Goal: Task Accomplishment & Management: Use online tool/utility

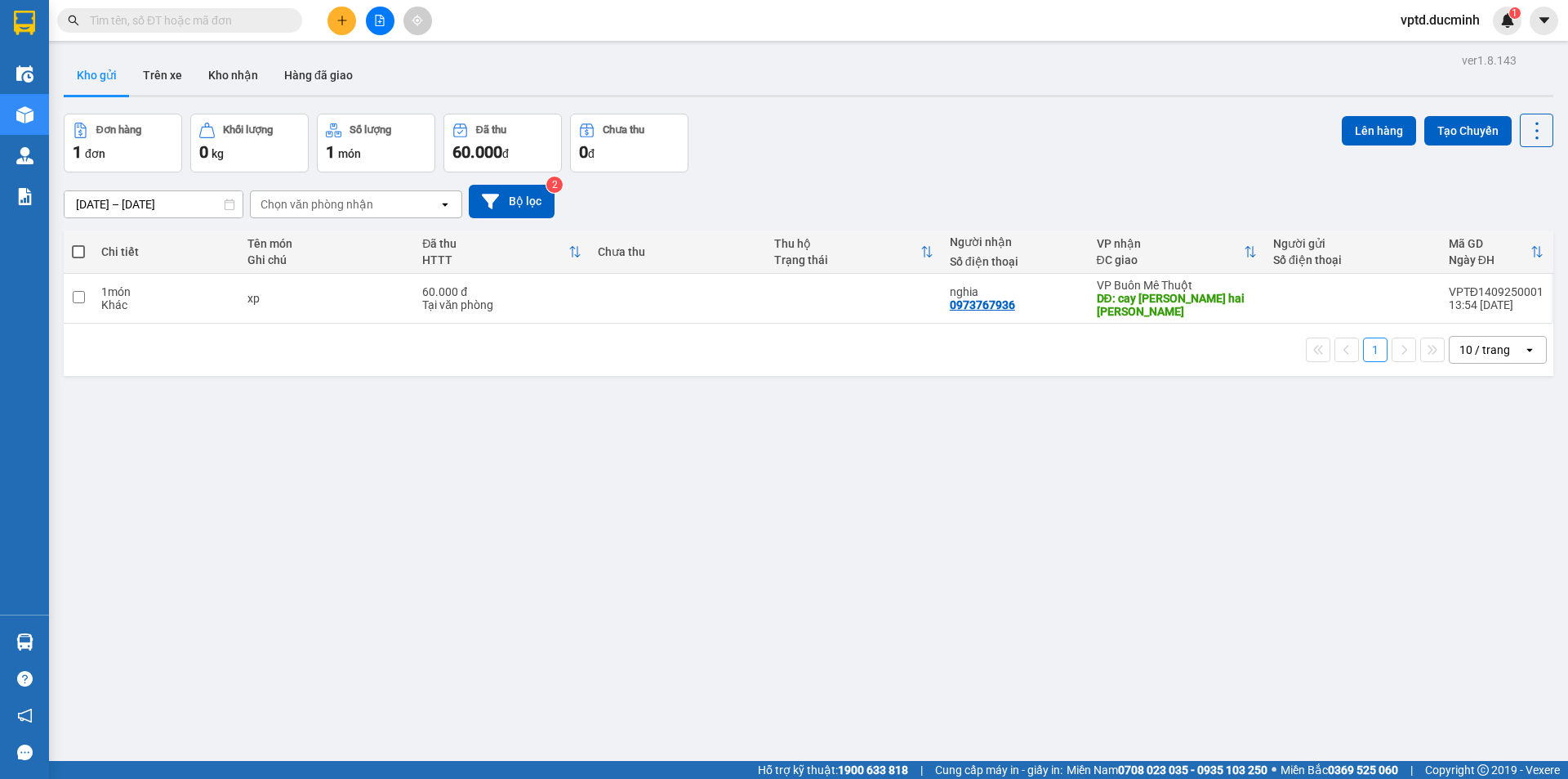
click at [80, 241] on th at bounding box center [77, 252] width 29 height 43
click at [78, 250] on span at bounding box center [78, 252] width 13 height 13
click at [78, 243] on input "checkbox" at bounding box center [78, 243] width 0 height 0
checkbox input "true"
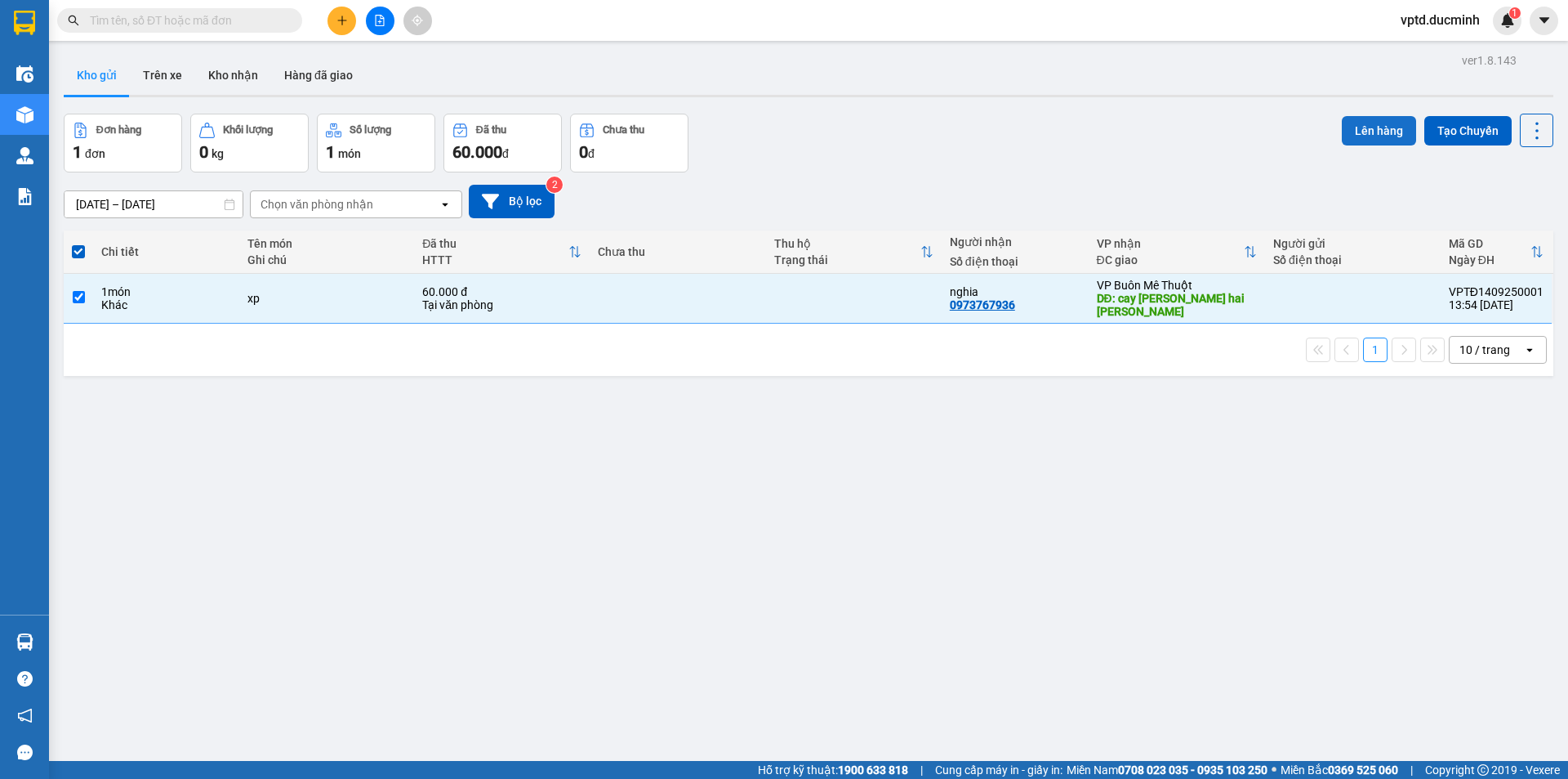
click at [1358, 126] on button "Lên hàng" at bounding box center [1378, 130] width 74 height 29
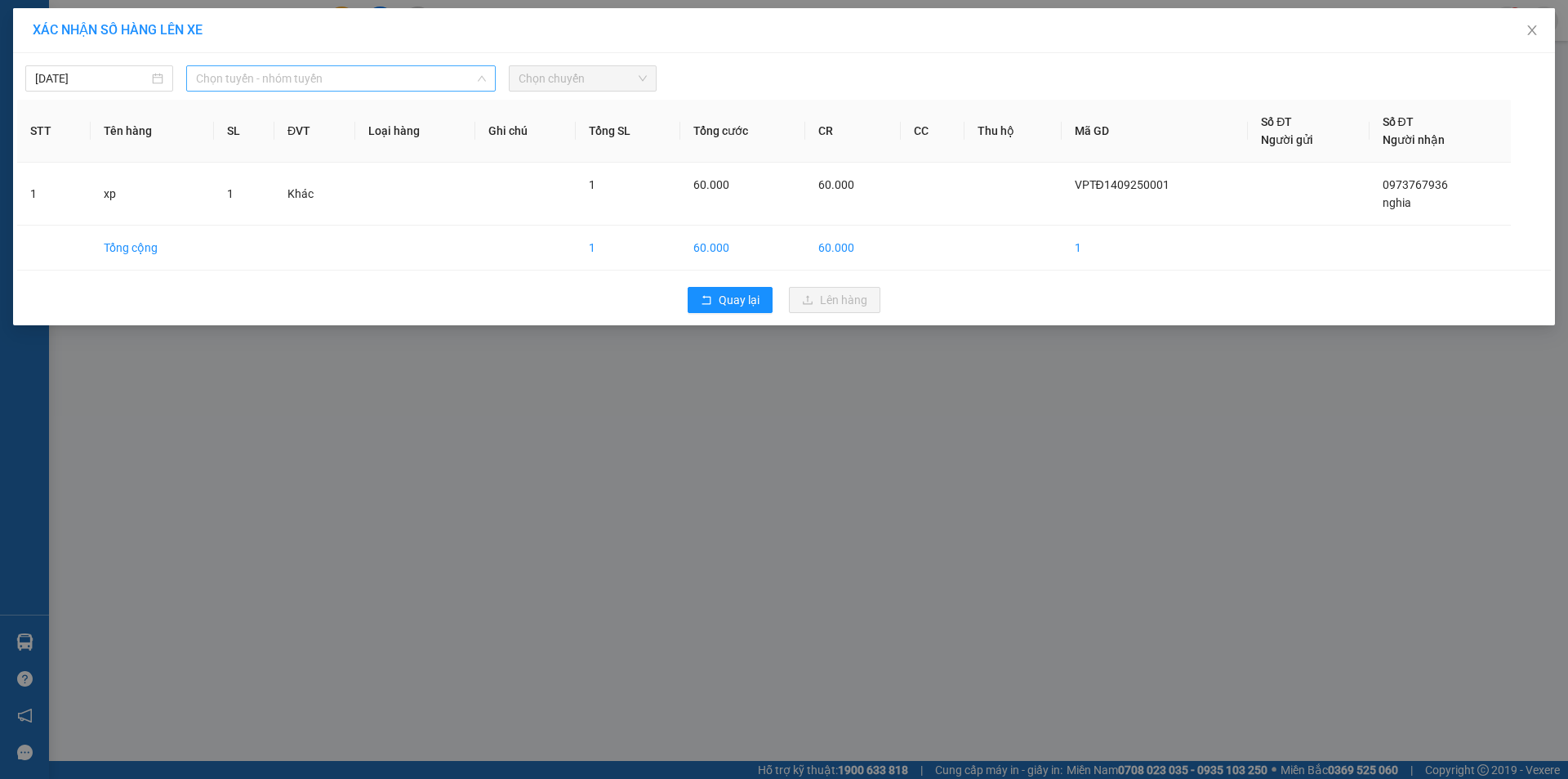
click at [281, 82] on span "Chọn tuyến - nhóm tuyến" at bounding box center [341, 77] width 290 height 24
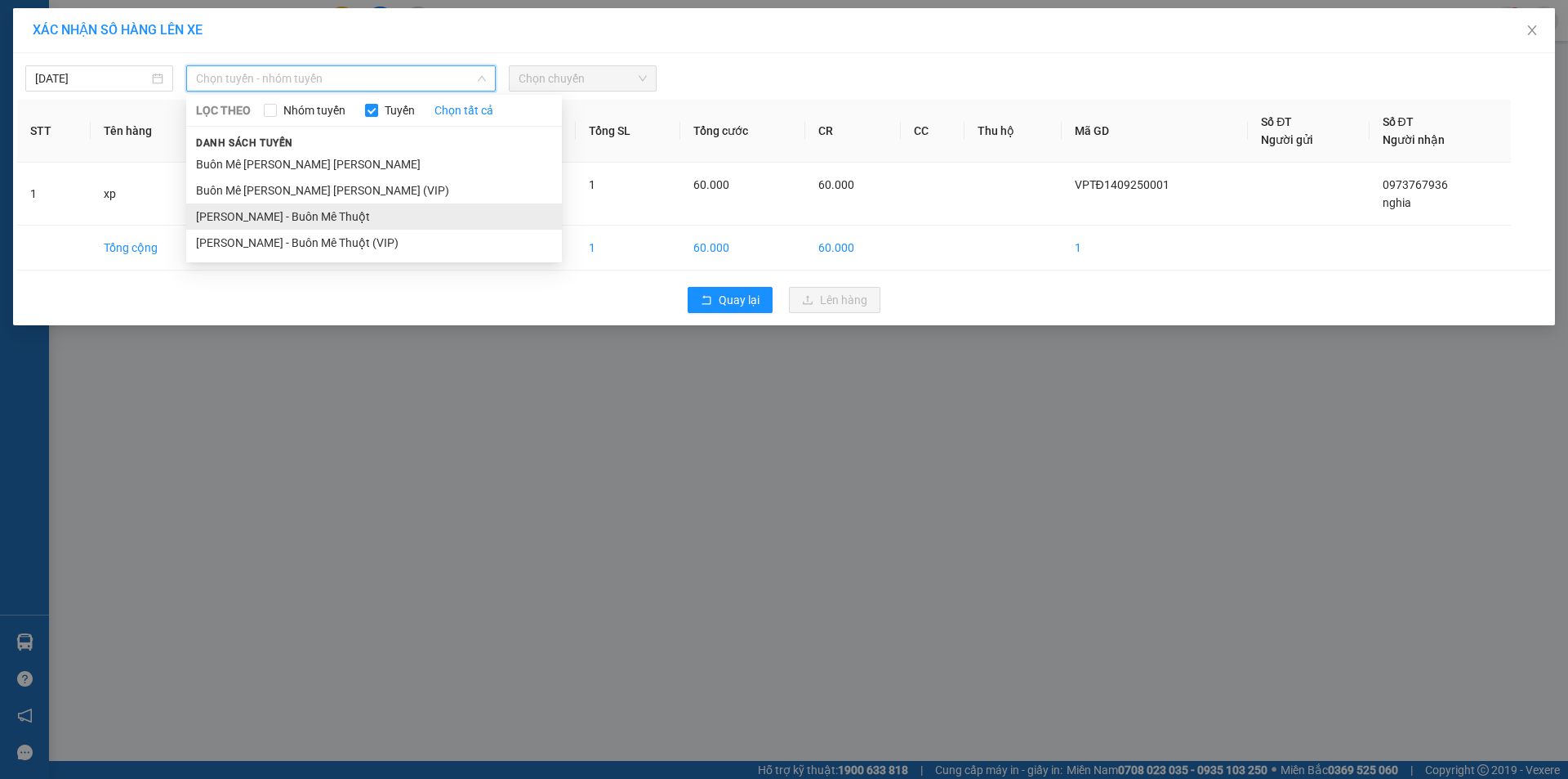
click at [290, 216] on li "[PERSON_NAME] - Buôn Mê Thuột" at bounding box center [374, 216] width 376 height 26
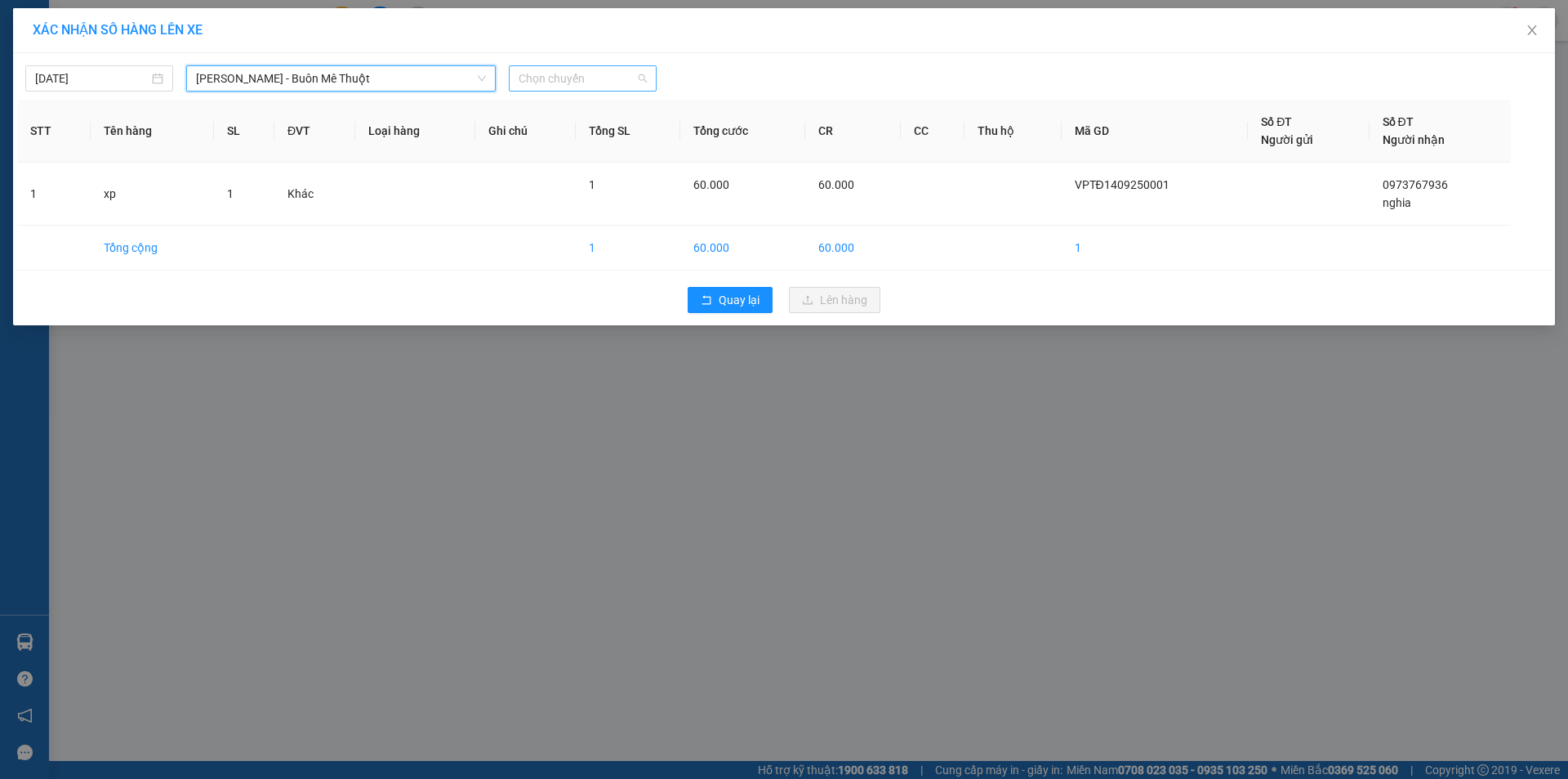
click at [549, 75] on span "Chọn chuyến" at bounding box center [583, 77] width 128 height 24
click at [550, 132] on div "18:50" at bounding box center [582, 137] width 127 height 18
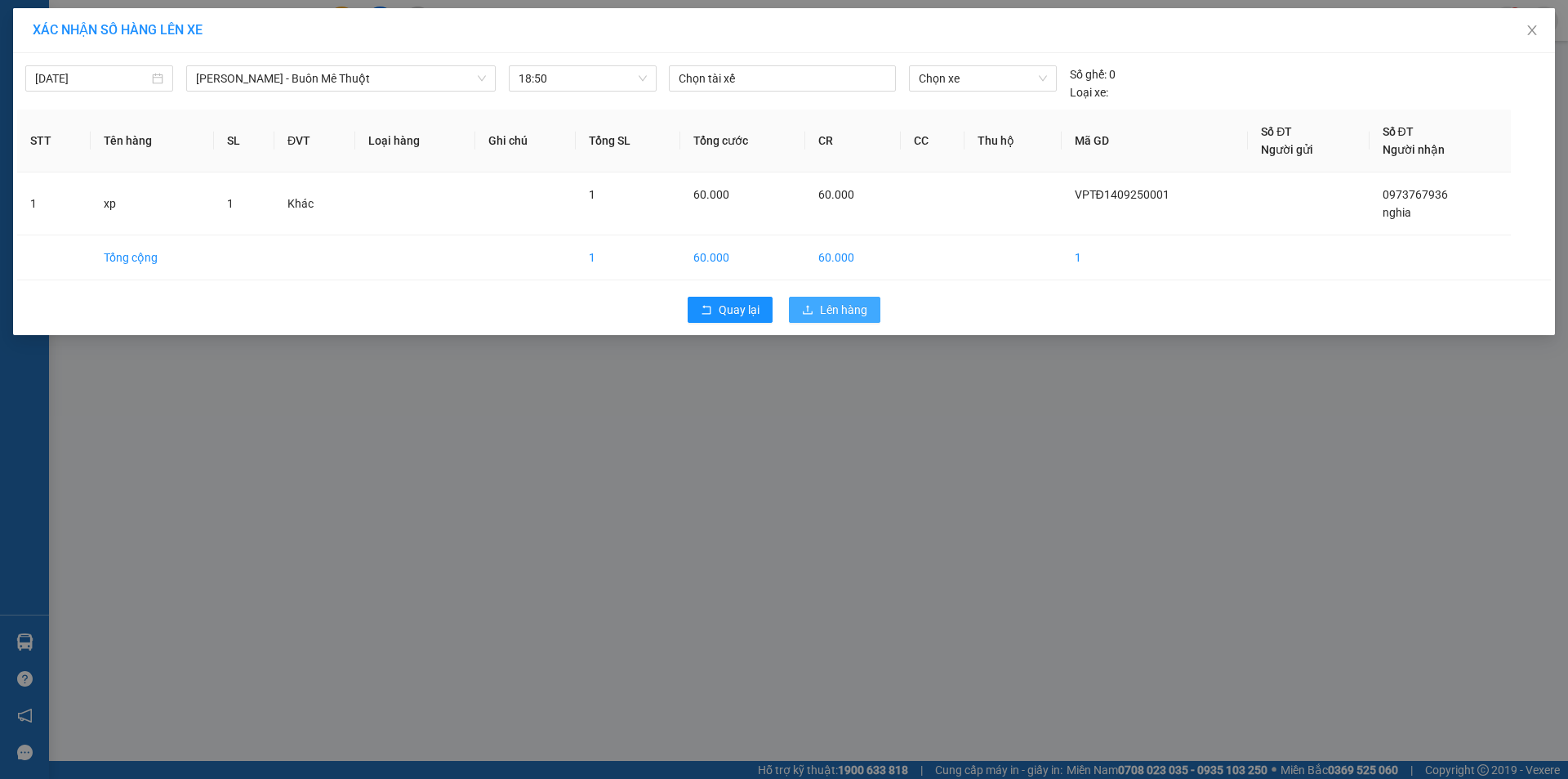
click at [858, 301] on span "Lên hàng" at bounding box center [844, 310] width 47 height 18
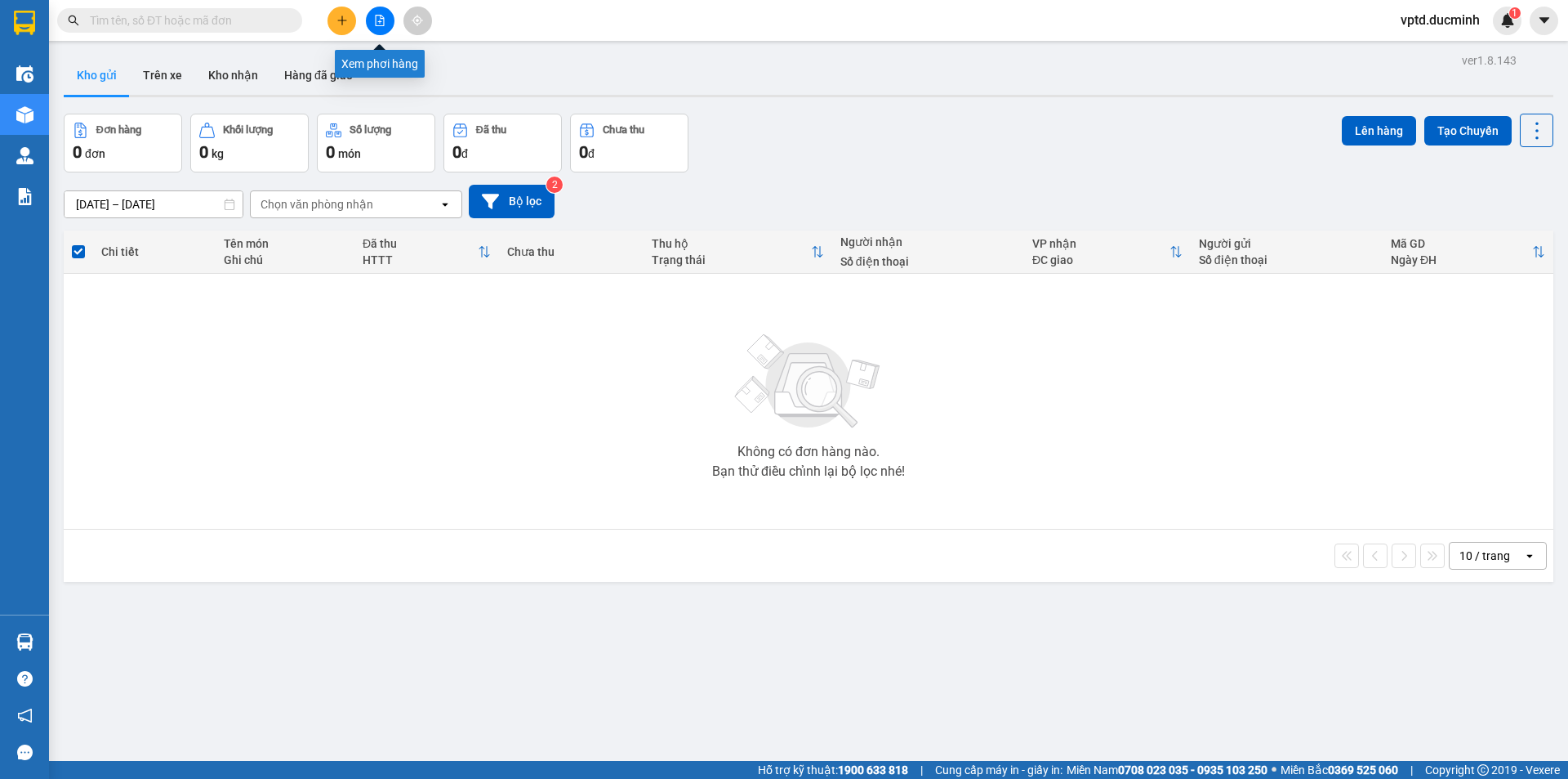
click at [376, 21] on icon "file-add" at bounding box center [380, 21] width 12 height 12
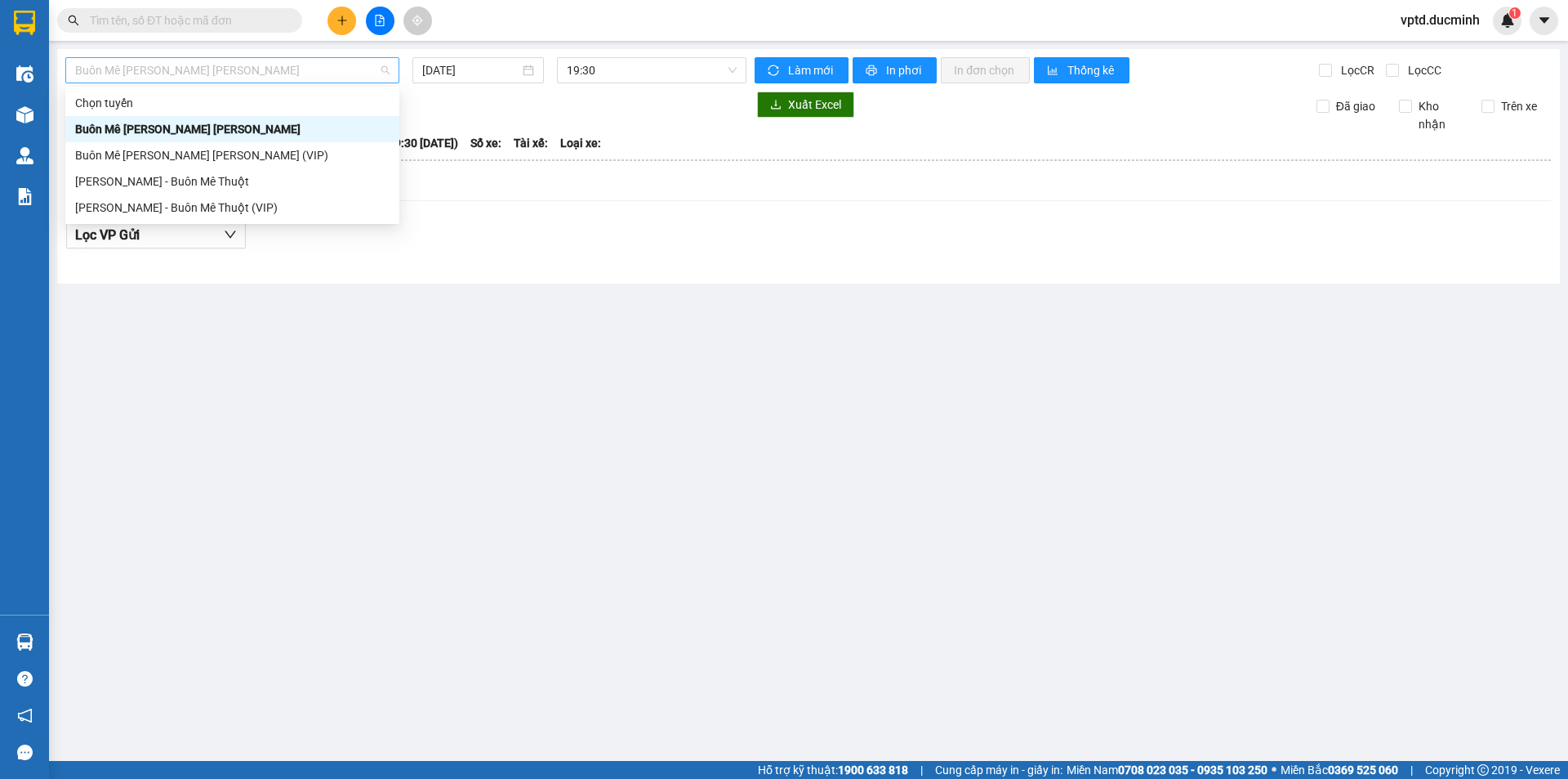
click at [343, 62] on span "Buôn Mê [PERSON_NAME] [PERSON_NAME]" at bounding box center [232, 70] width 315 height 24
click at [234, 148] on div "Buôn Mê [PERSON_NAME] [PERSON_NAME] (VIP)" at bounding box center [232, 156] width 315 height 18
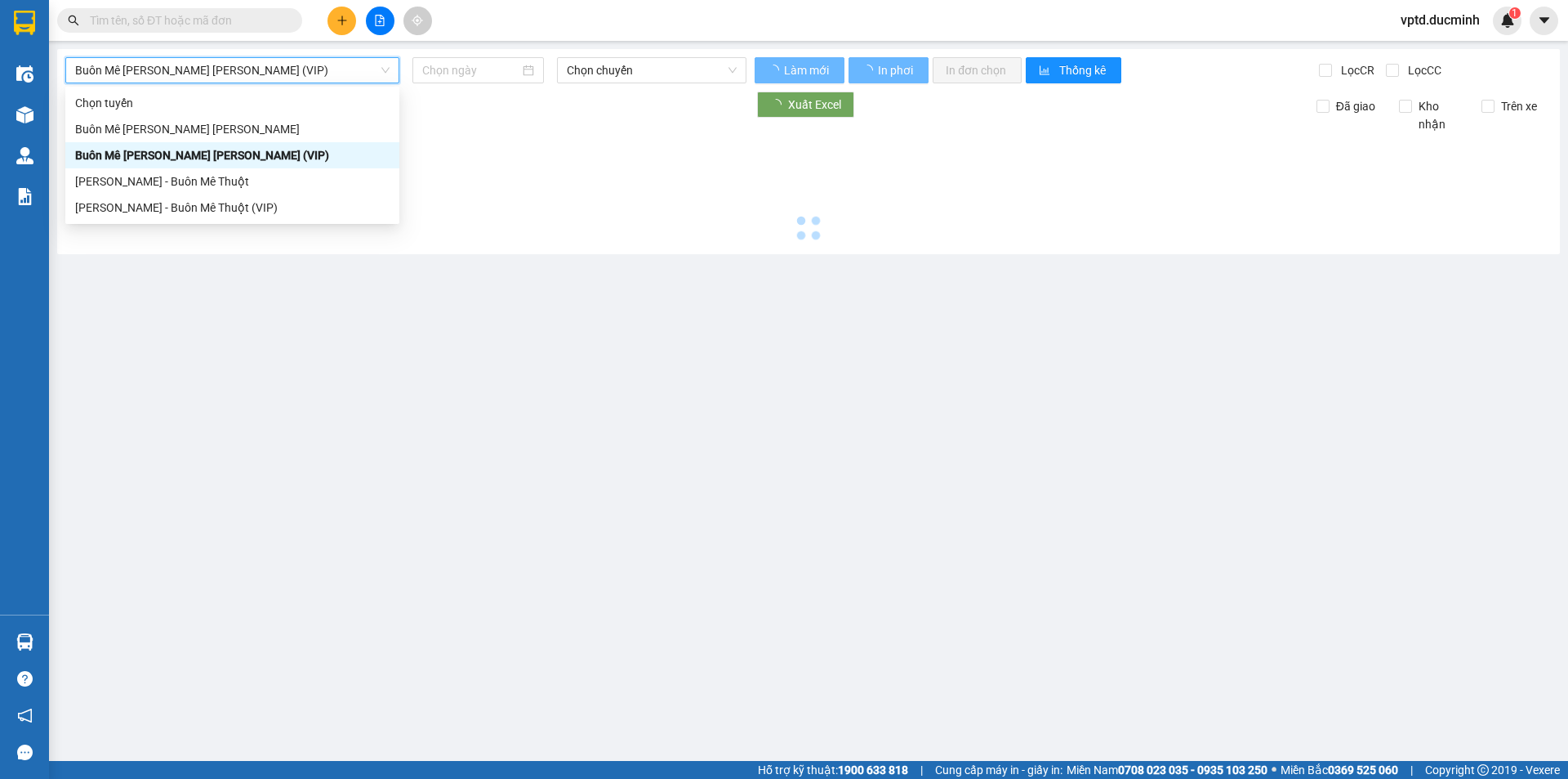
type input "[DATE]"
